Goal: Check status: Check status

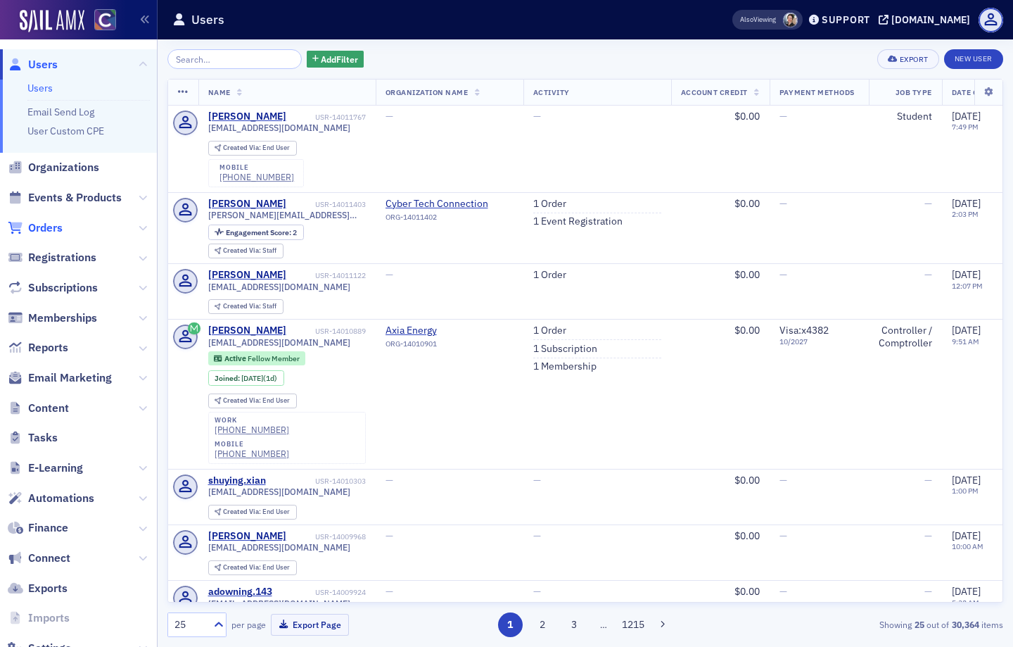
click at [56, 227] on span "Orders" at bounding box center [45, 227] width 34 height 15
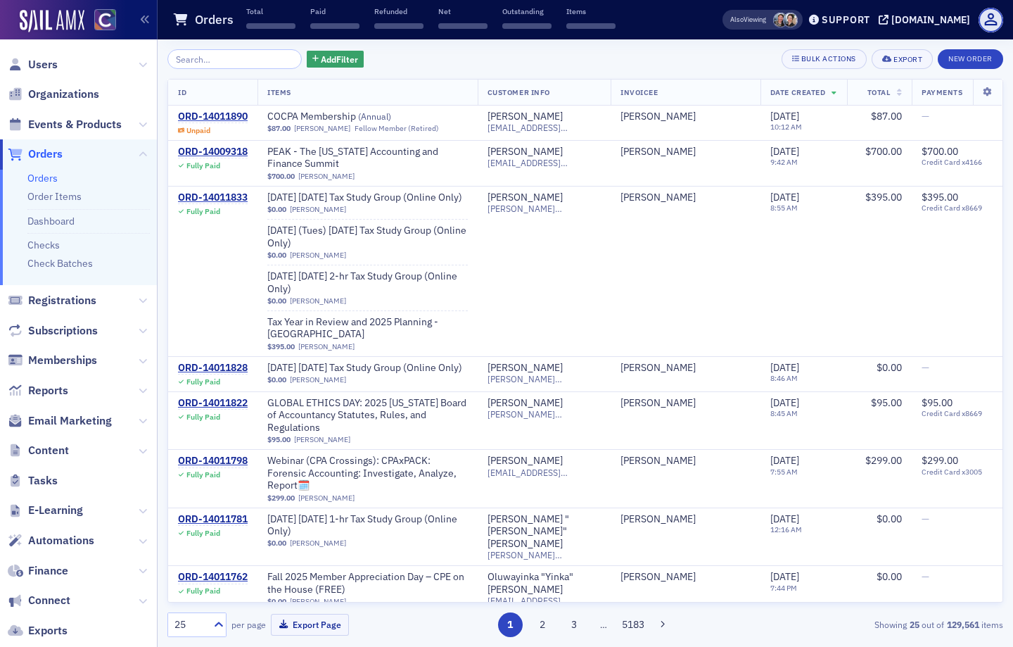
click at [220, 61] on input "search" at bounding box center [234, 59] width 134 height 20
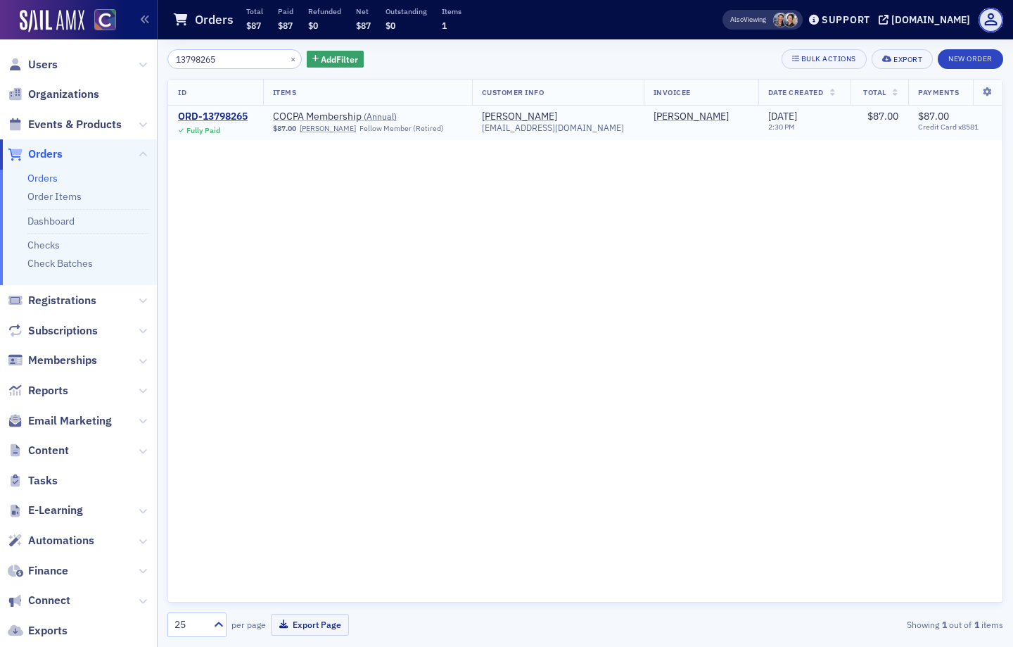
type input "13798265"
click at [234, 115] on div "ORD-13798265" at bounding box center [213, 116] width 70 height 13
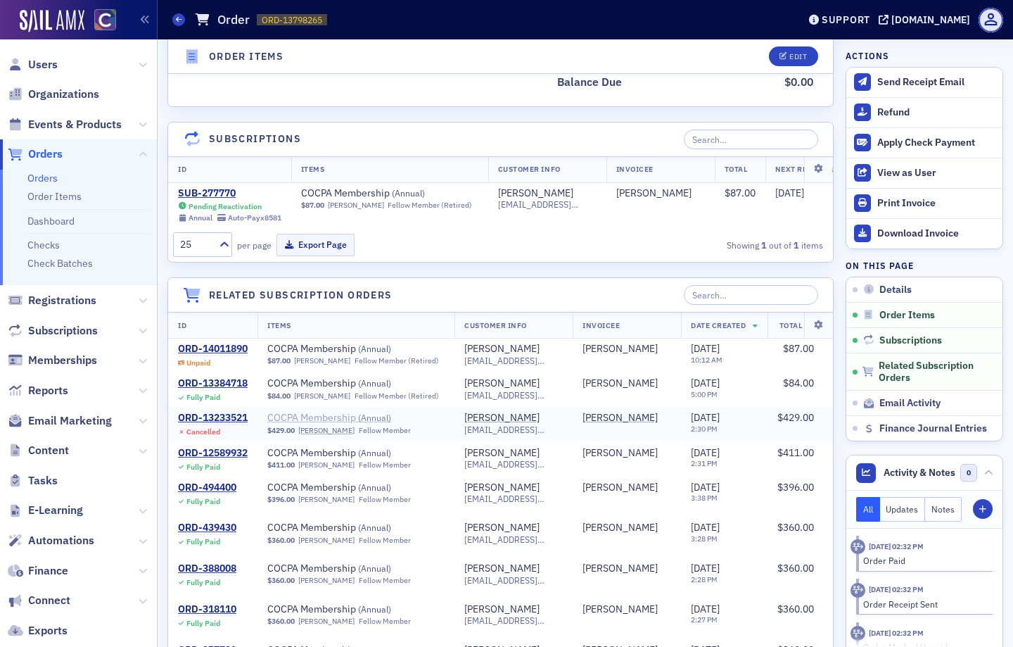
scroll to position [860, 0]
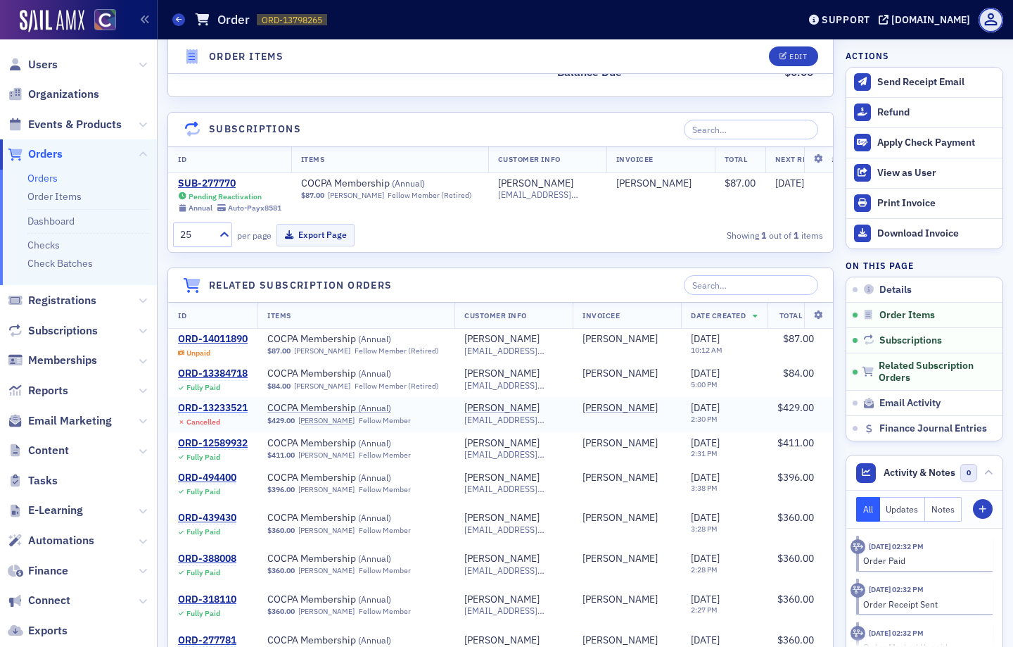
click at [207, 409] on div "ORD-13233521" at bounding box center [213, 408] width 70 height 13
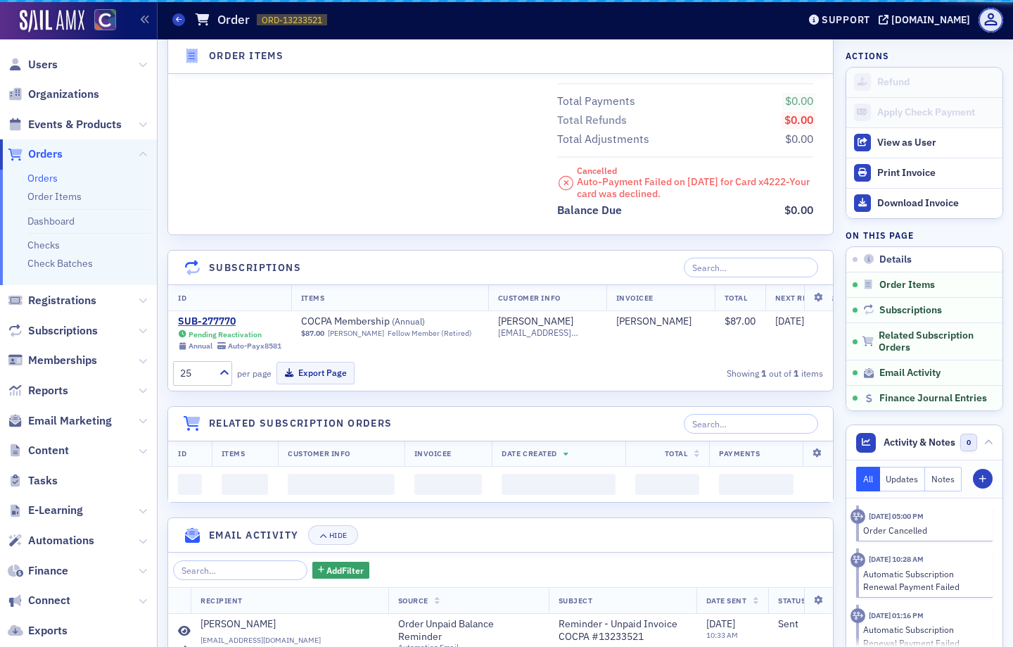
scroll to position [860, 0]
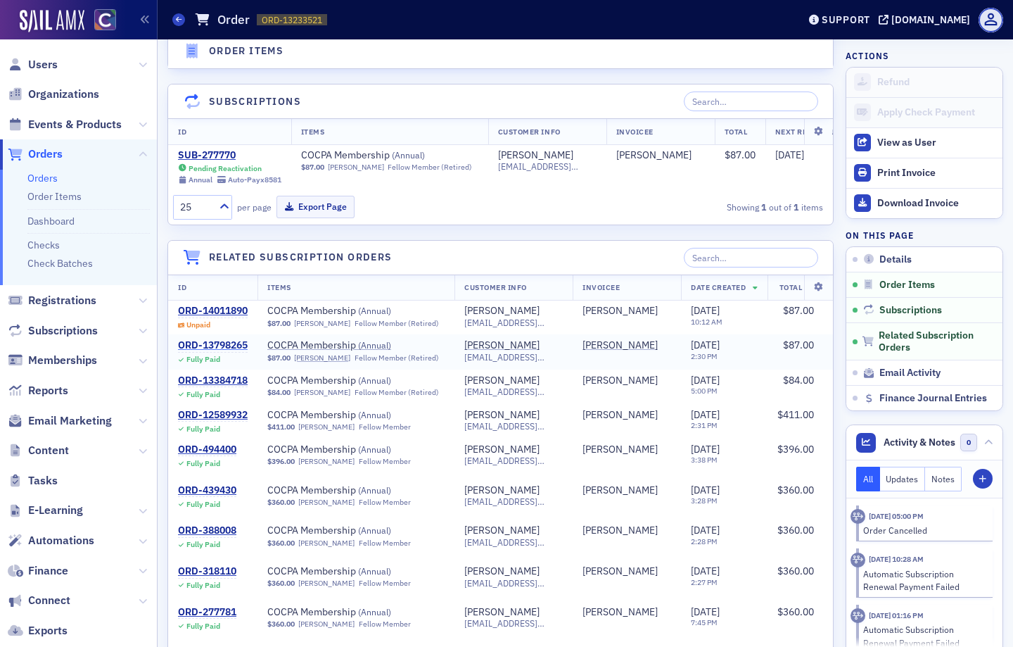
click at [212, 345] on div "ORD-13798265" at bounding box center [213, 345] width 70 height 13
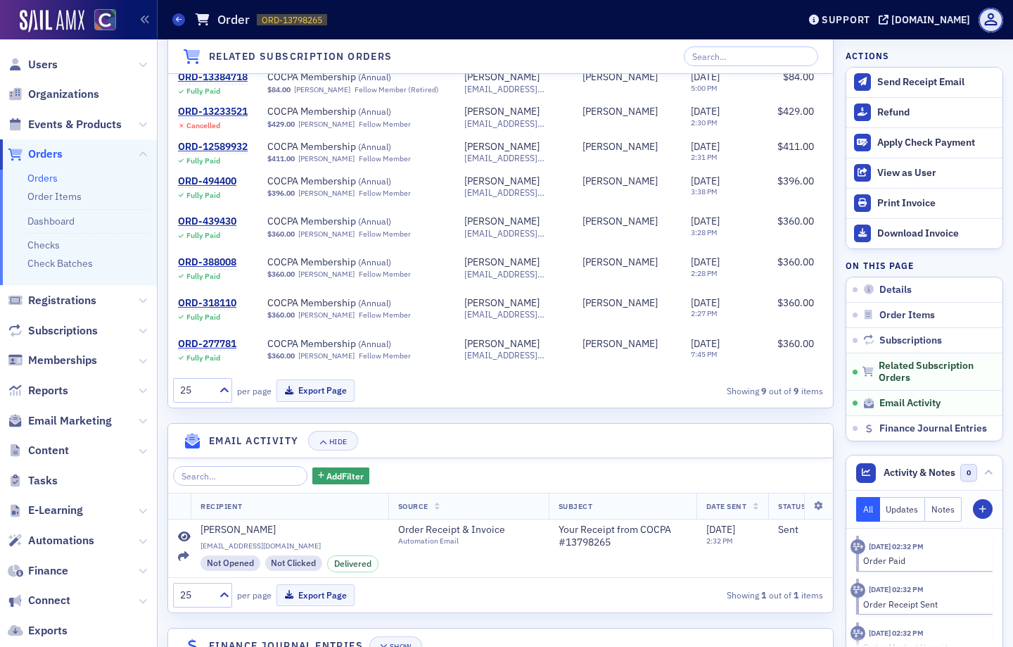
scroll to position [1197, 0]
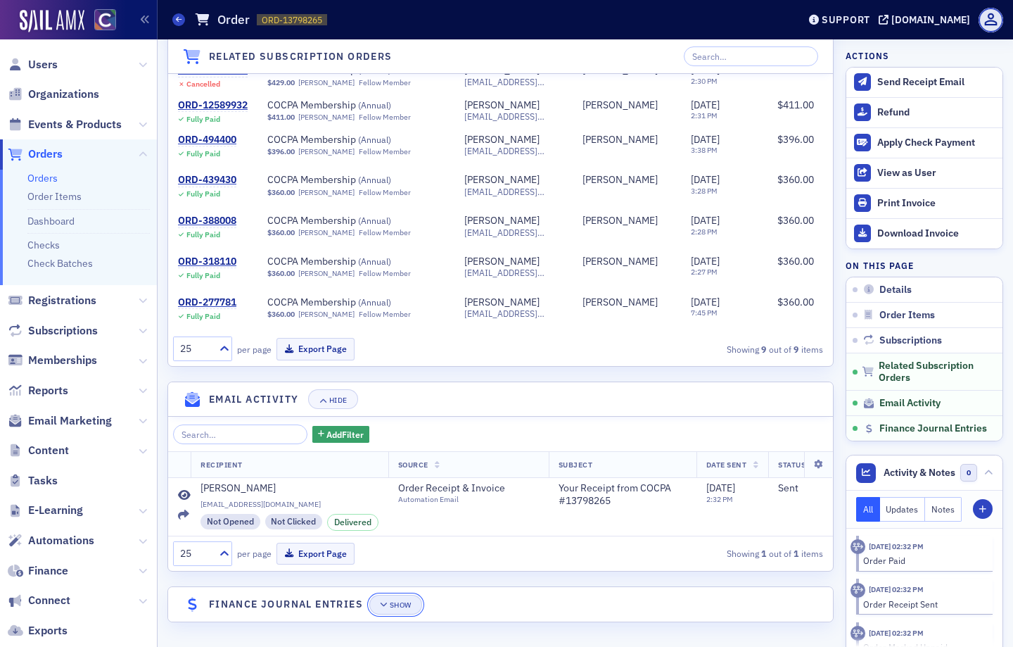
click at [395, 606] on div "Show" at bounding box center [401, 605] width 22 height 8
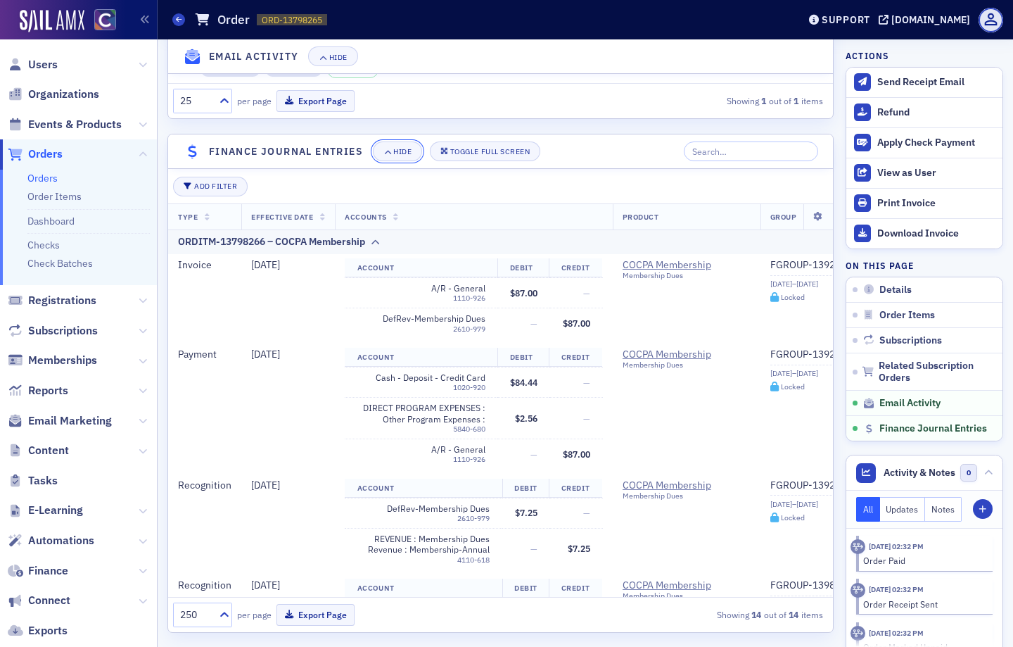
scroll to position [1641, 0]
